Goal: Transaction & Acquisition: Purchase product/service

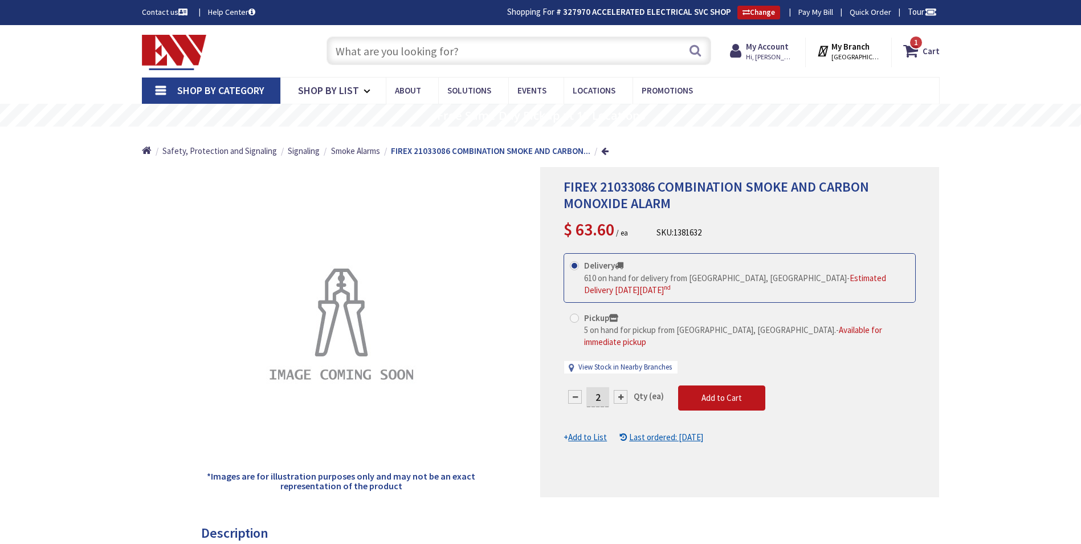
click at [939, 59] on strong "Cart" at bounding box center [931, 50] width 17 height 21
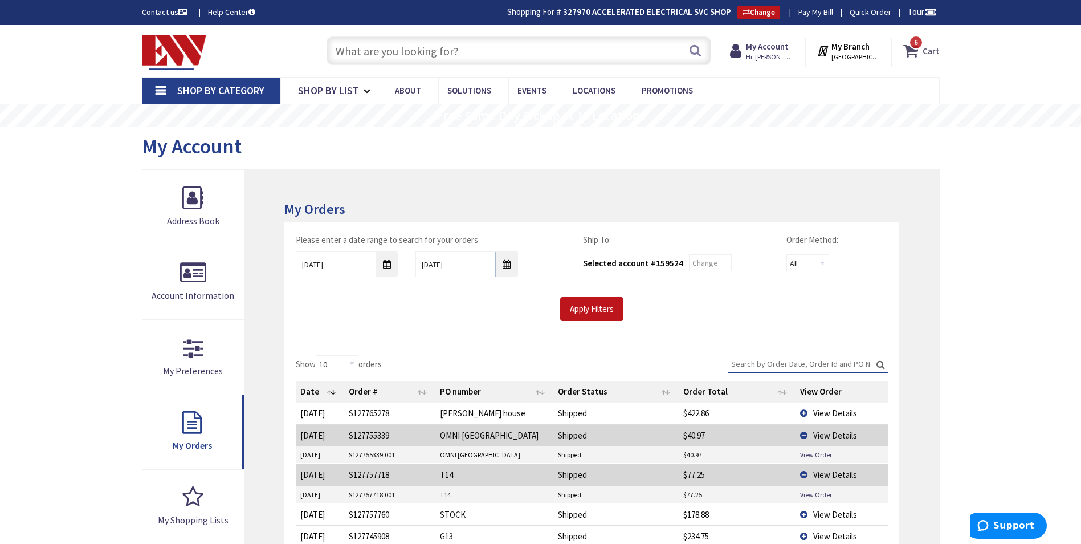
click at [923, 52] on icon at bounding box center [912, 50] width 19 height 21
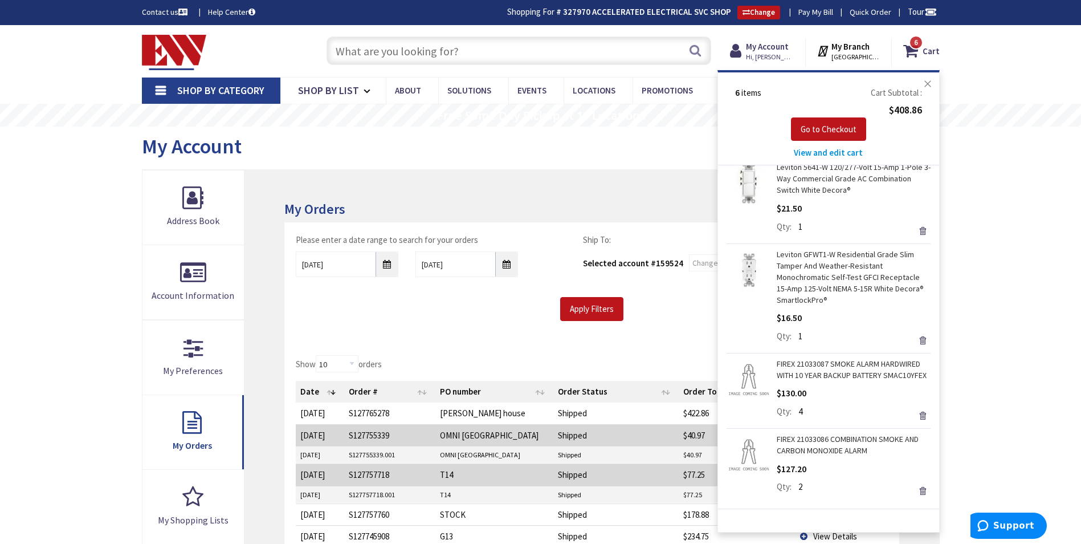
scroll to position [212, 0]
